Goal: Task Accomplishment & Management: Manage account settings

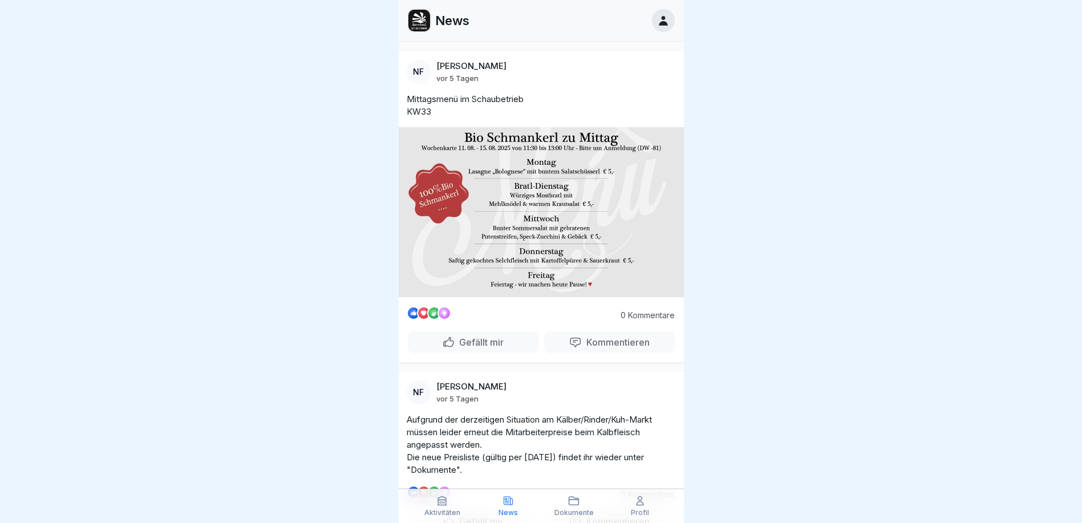
click at [434, 506] on div "Aktivitäten" at bounding box center [442, 506] width 60 height 22
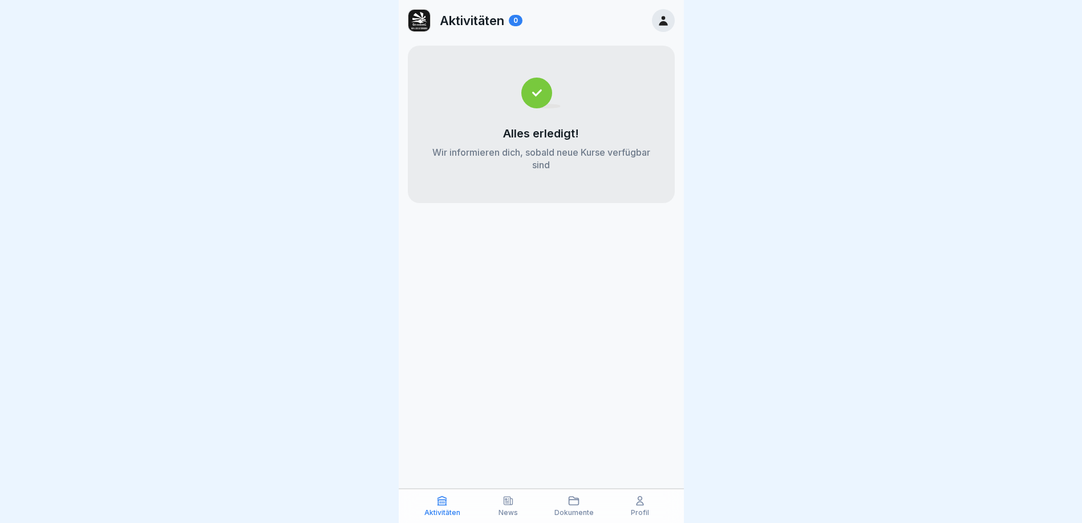
click at [507, 512] on p "News" at bounding box center [508, 513] width 19 height 8
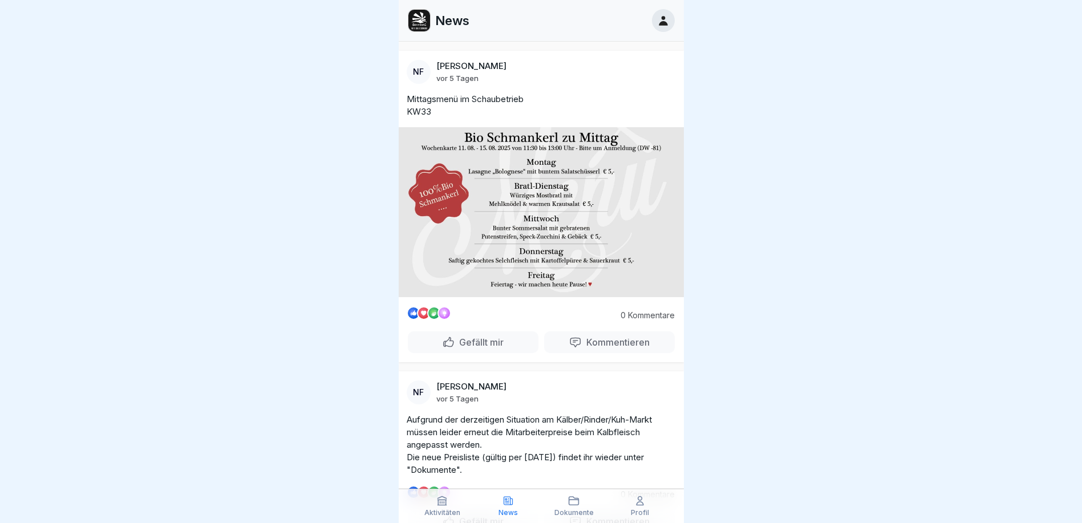
click at [447, 503] on icon at bounding box center [441, 500] width 11 height 11
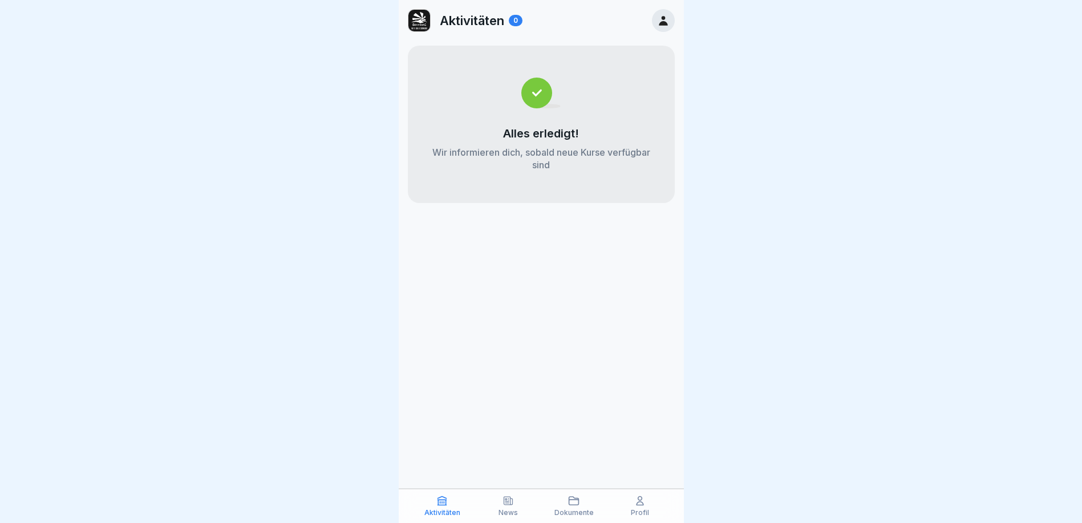
click at [667, 18] on icon at bounding box center [663, 20] width 13 height 13
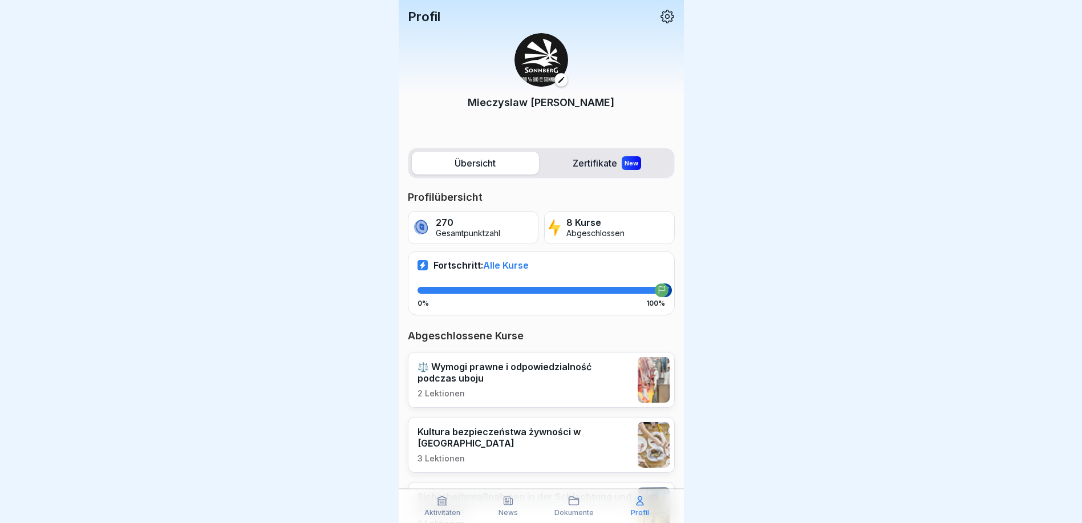
click at [648, 509] on p "Profil" at bounding box center [640, 513] width 18 height 8
click at [666, 8] on div "Profil Mieczyslaw Boczula" at bounding box center [541, 71] width 285 height 142
click at [661, 18] on icon at bounding box center [667, 16] width 15 height 15
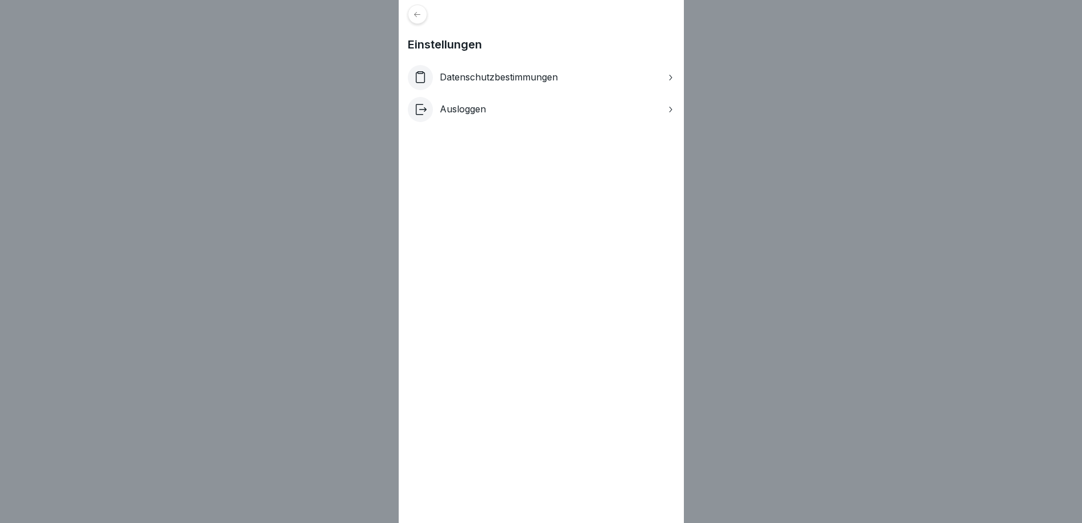
click at [545, 104] on div "Ausloggen" at bounding box center [541, 109] width 267 height 25
